Goal: Find contact information: Find contact information

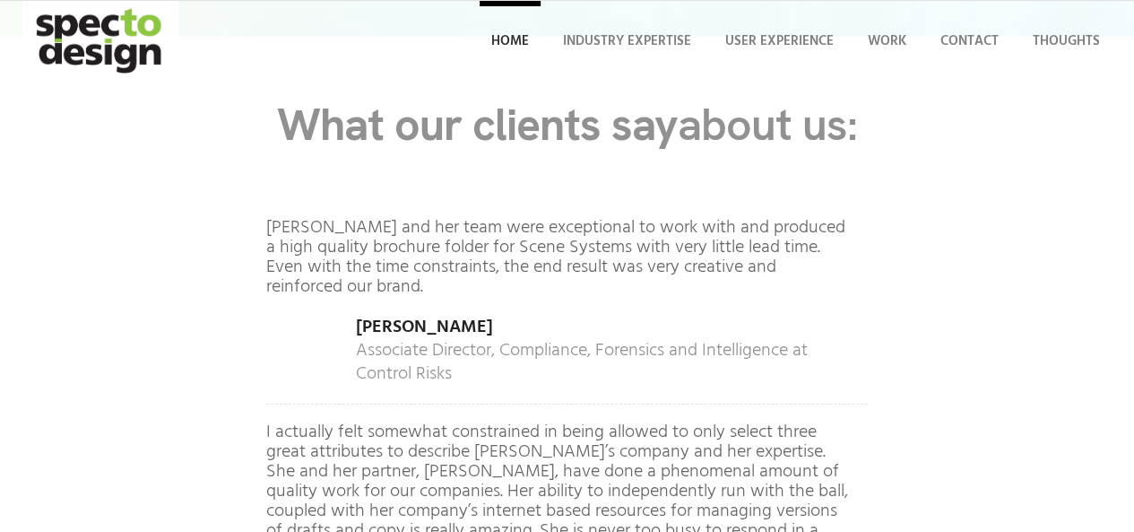
scroll to position [9409, 0]
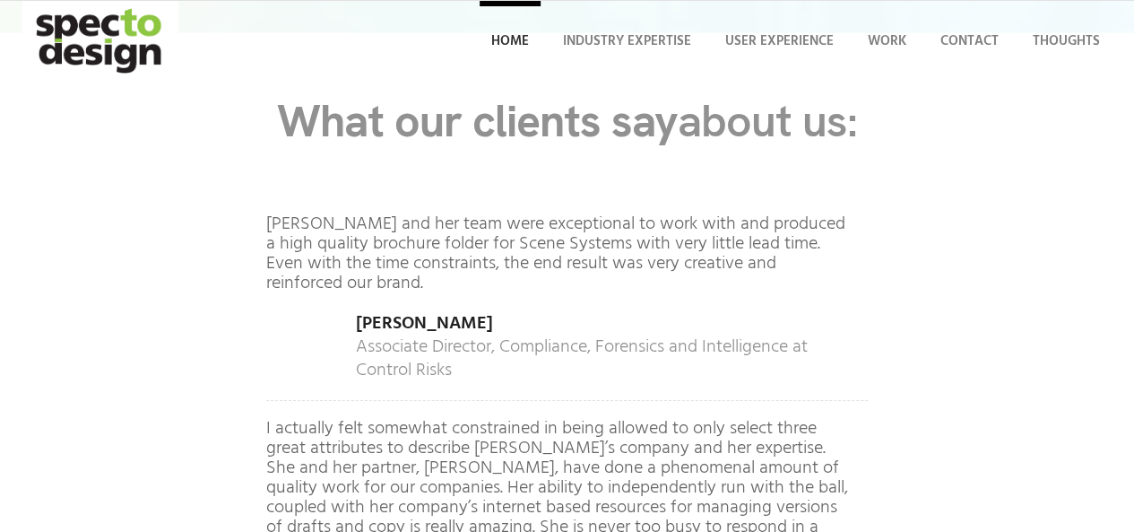
click at [0, 0] on span "Scroll to top" at bounding box center [0, 0] width 0 height 0
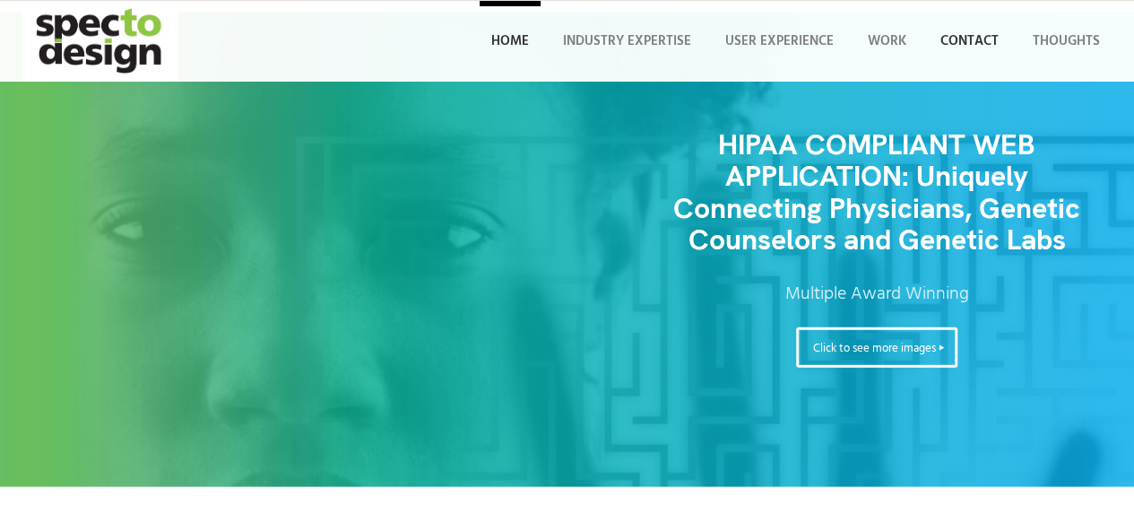
scroll to position [9409, 0]
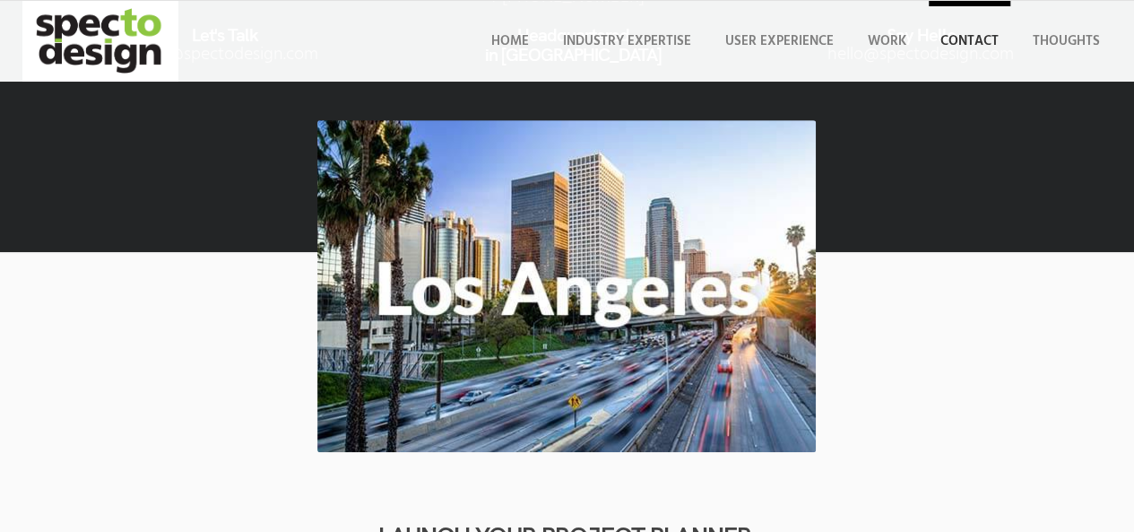
scroll to position [269, 0]
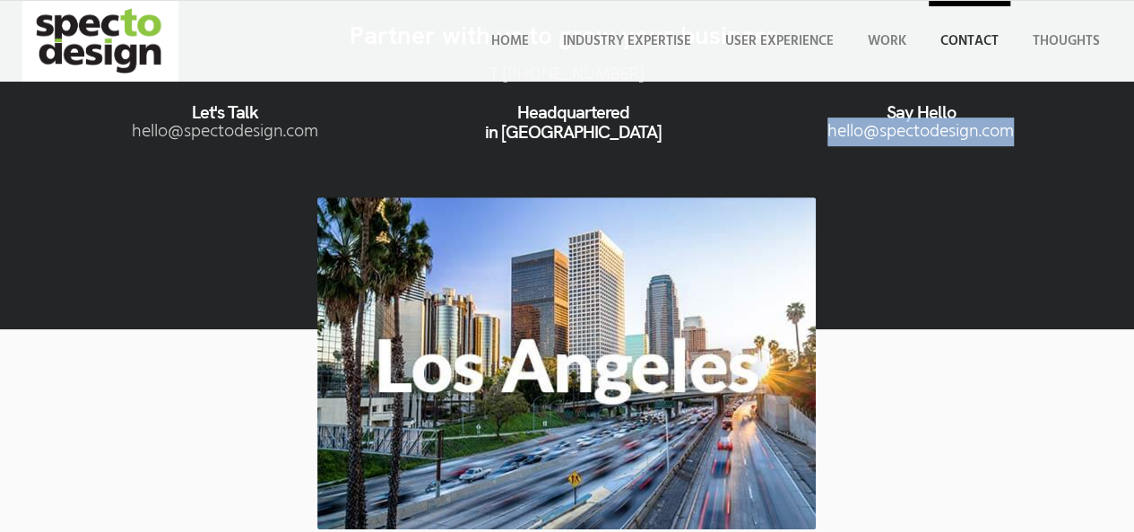
drag, startPoint x: 222, startPoint y: 314, endPoint x: 36, endPoint y: 324, distance: 186.7
click at [747, 144] on li "Say Hello moc.ngisedotceps@olleh" at bounding box center [921, 122] width 348 height 45
copy link "moc.ngisedotceps@olleh"
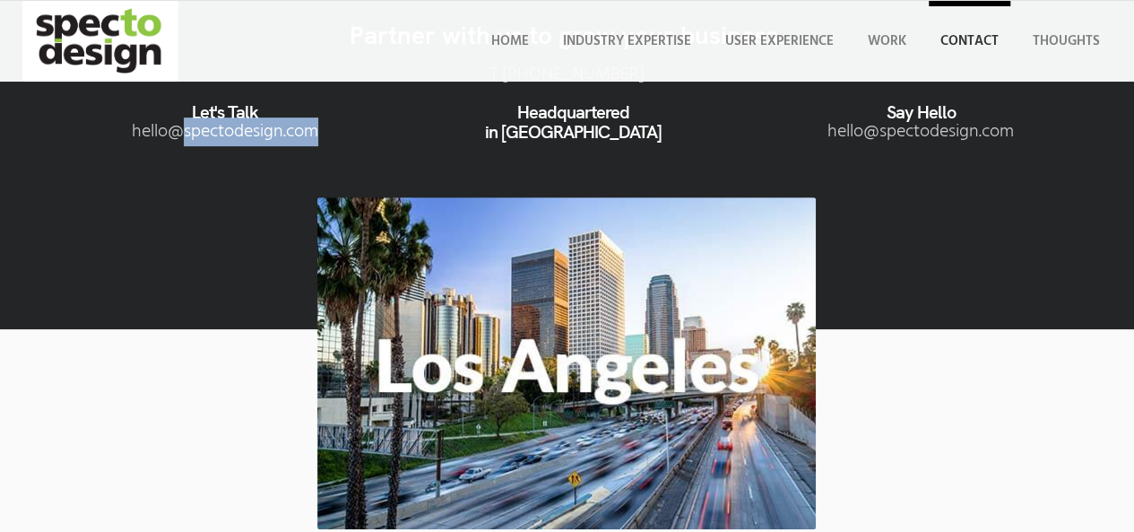
drag, startPoint x: 227, startPoint y: 162, endPoint x: 78, endPoint y: 158, distance: 148.9
click at [78, 144] on li "Let's Talk moc.ngisedotceps@olleh" at bounding box center [225, 122] width 348 height 45
copy link "moc.ngisedotceps"
